Goal: Find specific page/section

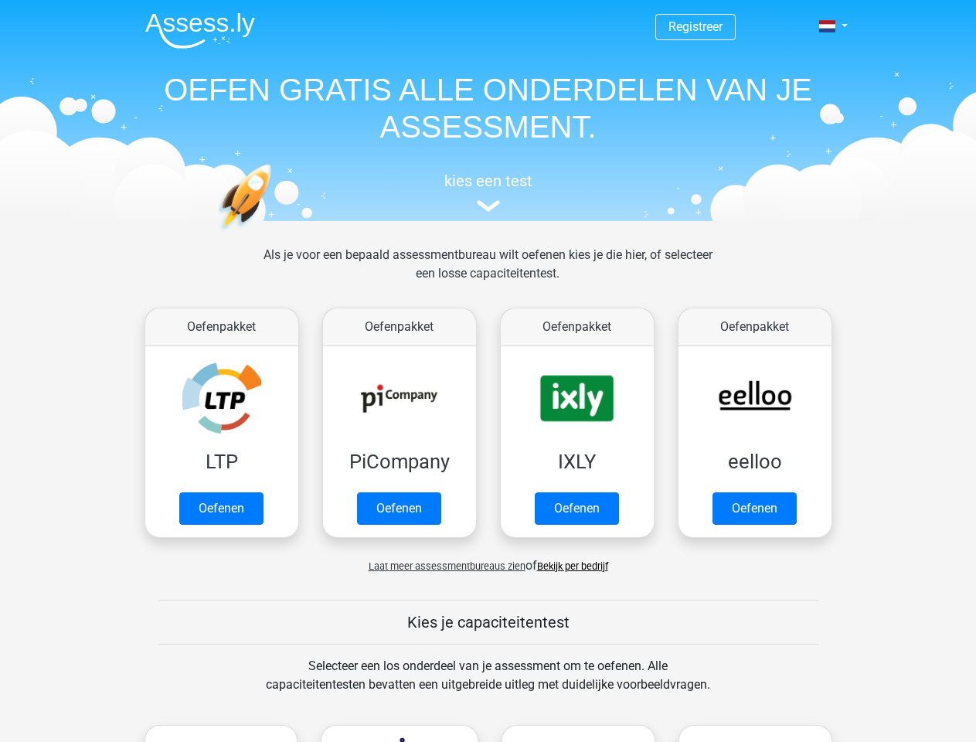
click at [828, 26] on span at bounding box center [827, 26] width 16 height 12
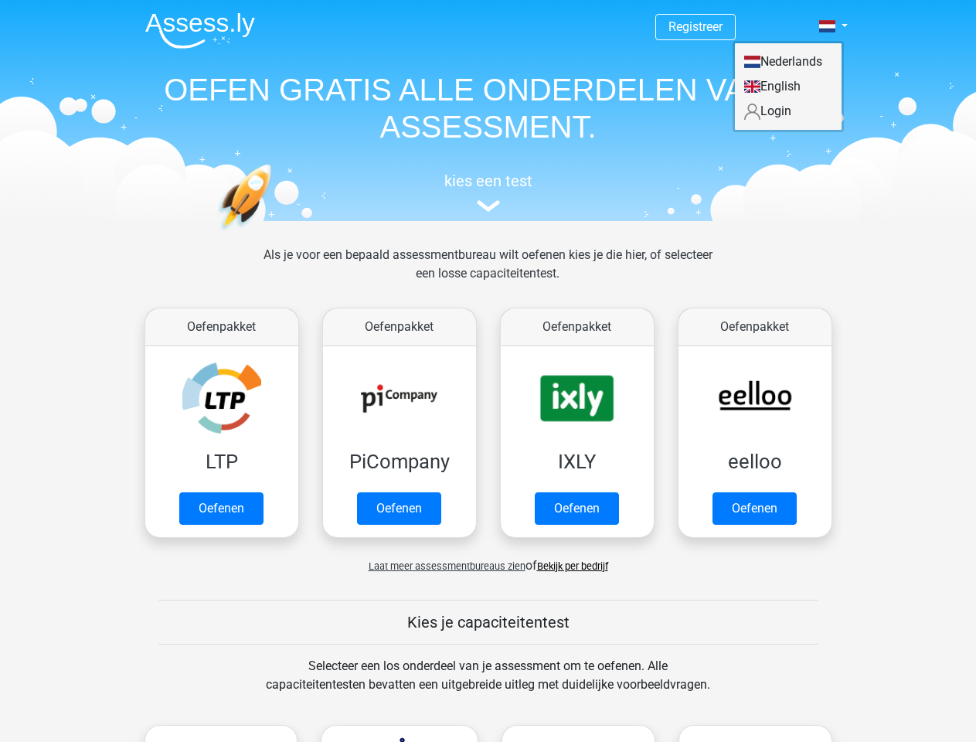
click at [443, 565] on span "Laat meer assessmentbureaus zien" at bounding box center [446, 566] width 157 height 12
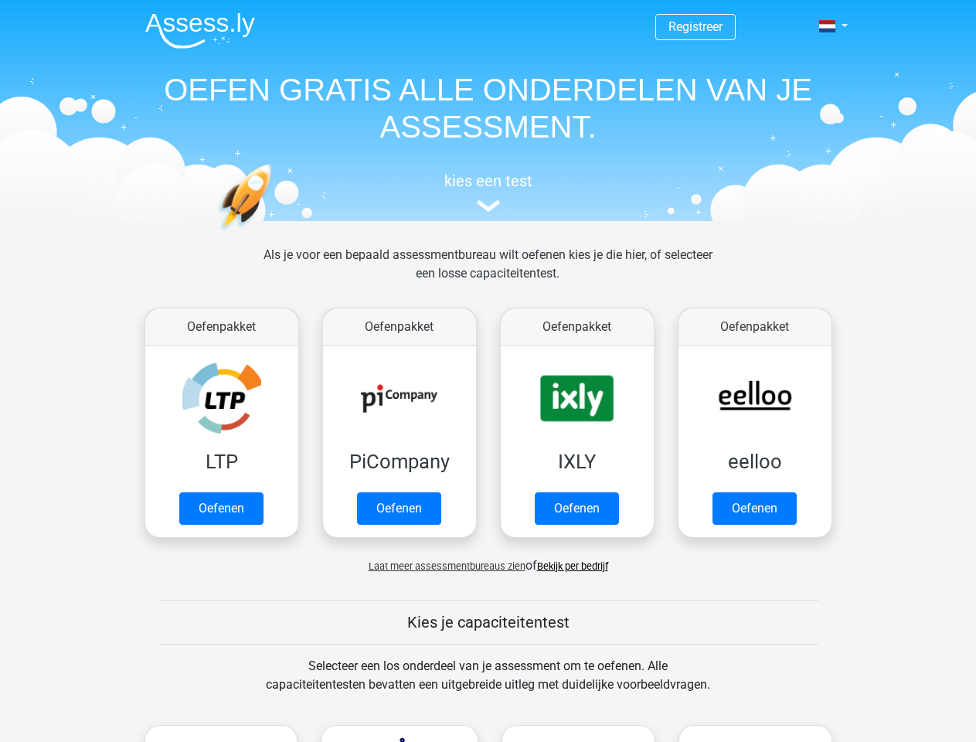
click at [828, 26] on span at bounding box center [827, 26] width 16 height 12
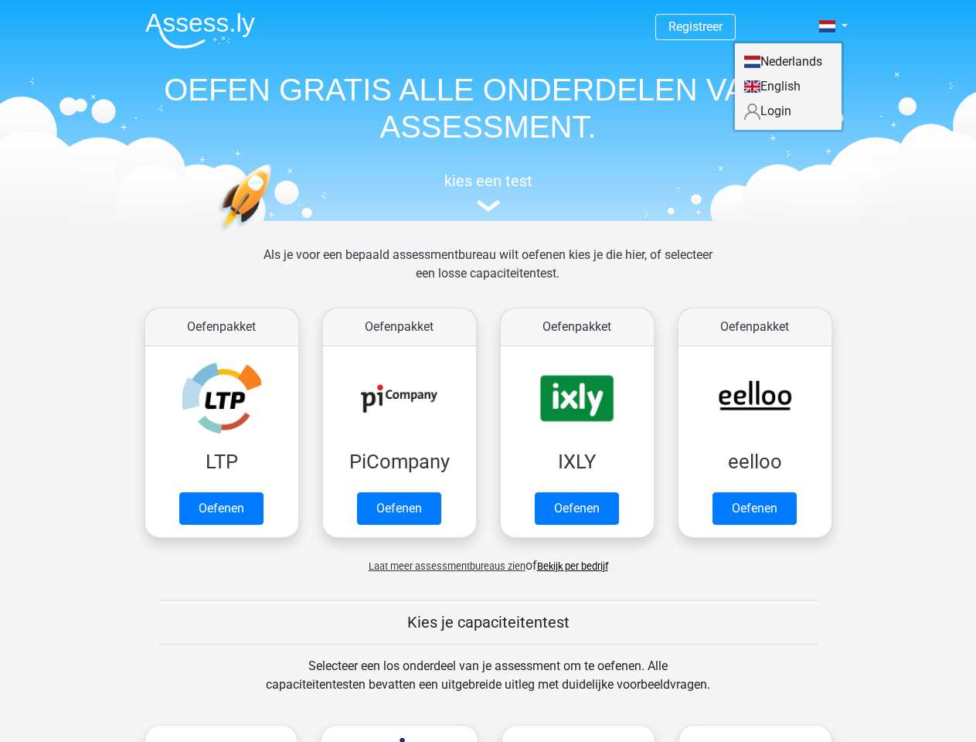
click at [443, 565] on span "Laat meer assessmentbureaus zien" at bounding box center [446, 566] width 157 height 12
